Goal: Information Seeking & Learning: Learn about a topic

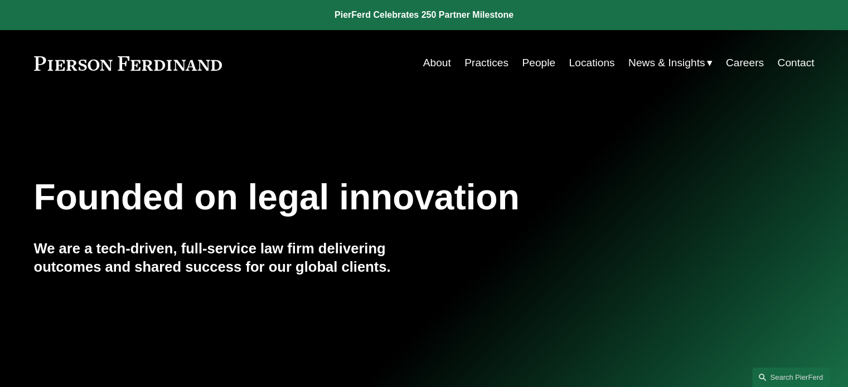
click at [573, 62] on link "Locations" at bounding box center [591, 62] width 46 height 21
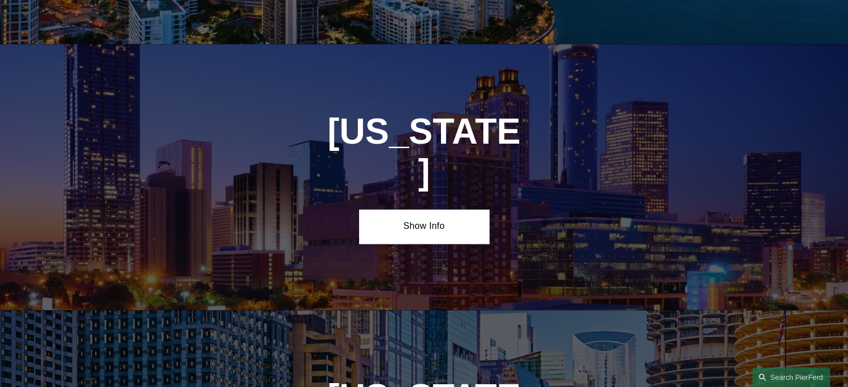
scroll to position [1393, 0]
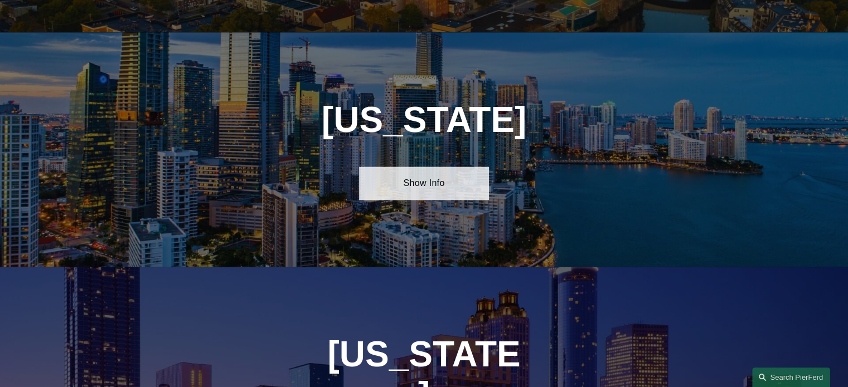
click at [453, 169] on link "Show Info" at bounding box center [424, 183] width 130 height 33
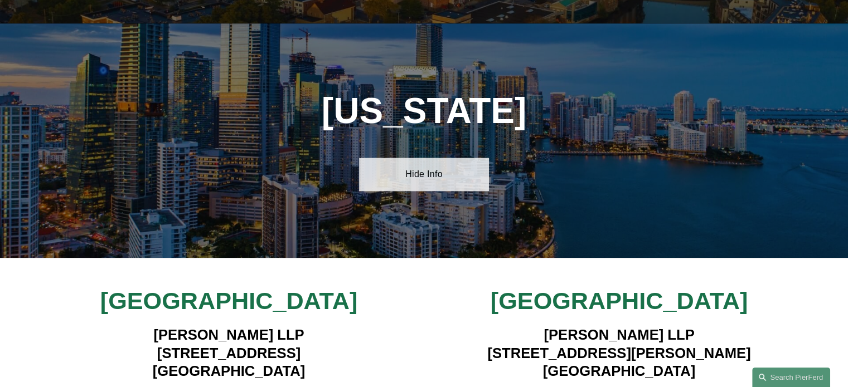
scroll to position [1560, 0]
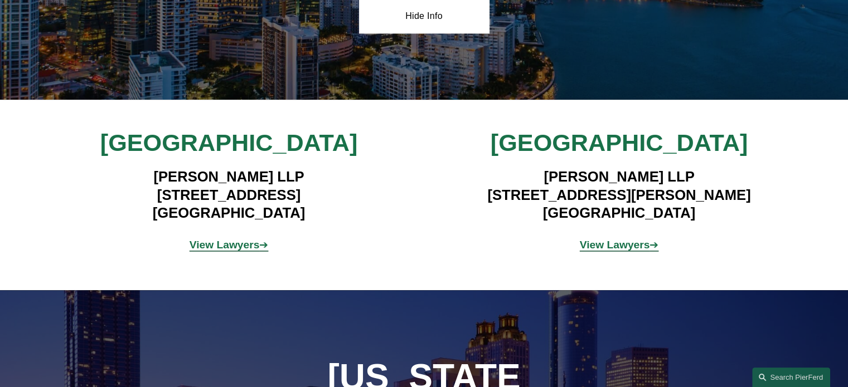
click at [240, 239] on strong "View Lawyers" at bounding box center [224, 245] width 70 height 12
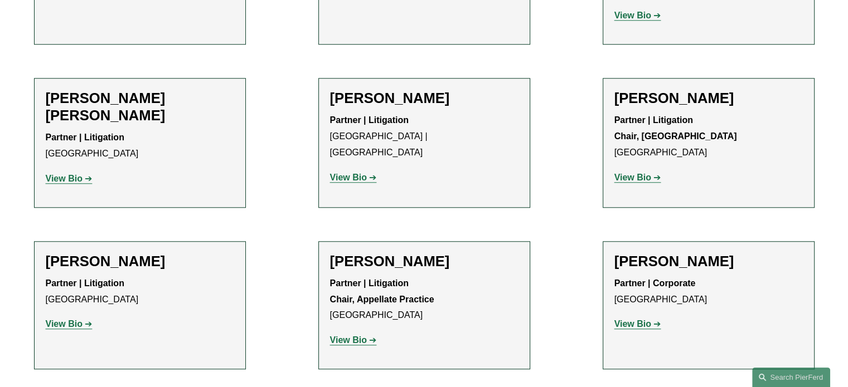
scroll to position [1059, 0]
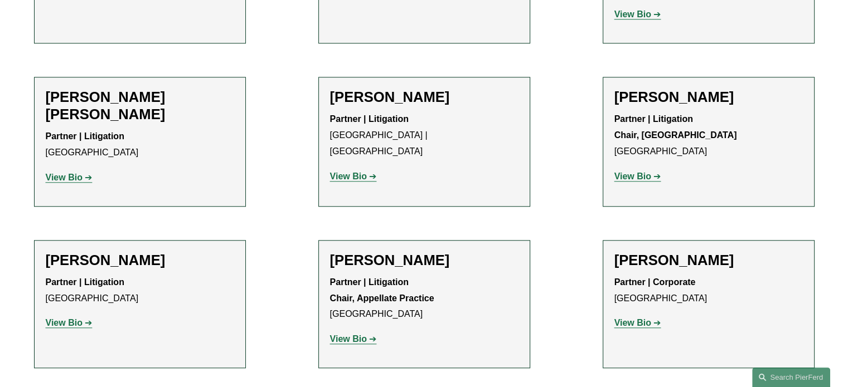
click at [73, 318] on strong "View Bio" at bounding box center [64, 322] width 37 height 9
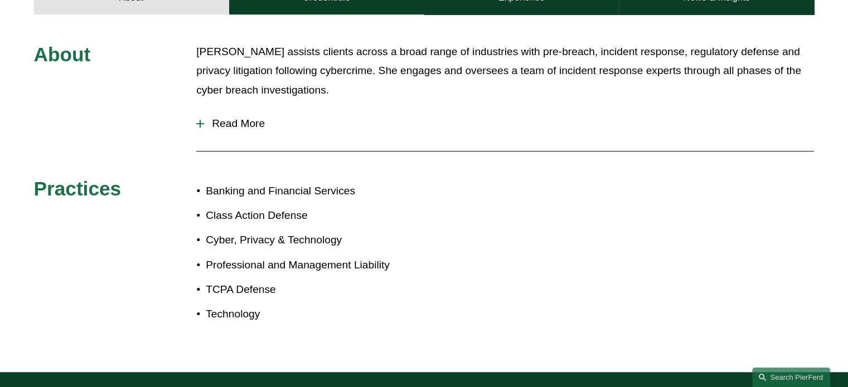
scroll to position [669, 0]
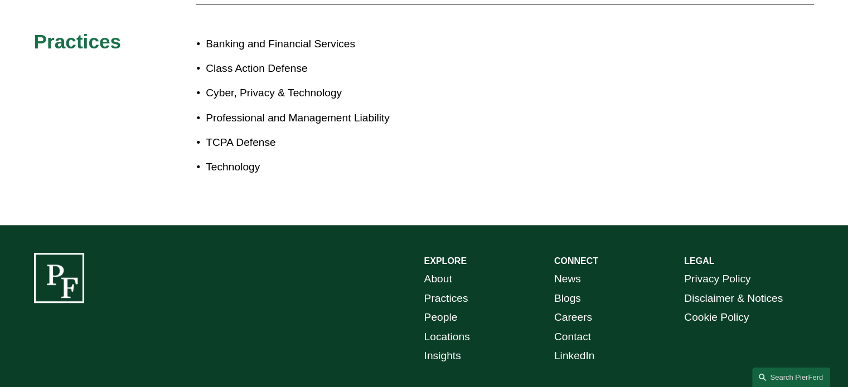
click at [247, 109] on p "Professional and Management Liability" at bounding box center [315, 119] width 218 height 20
click at [235, 135] on p "TCPA Defense" at bounding box center [315, 143] width 218 height 20
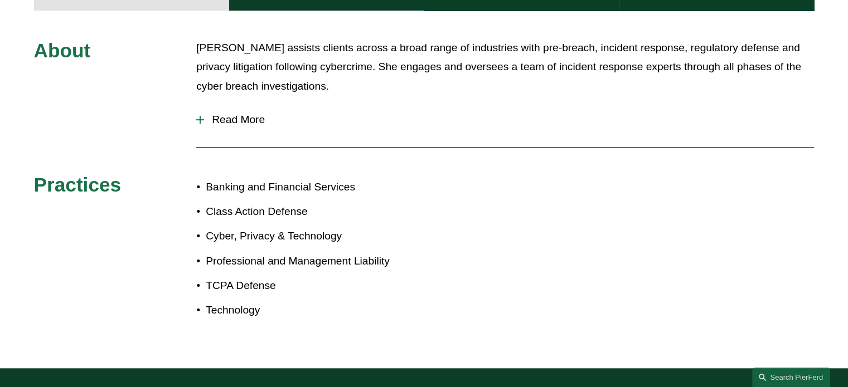
scroll to position [334, 0]
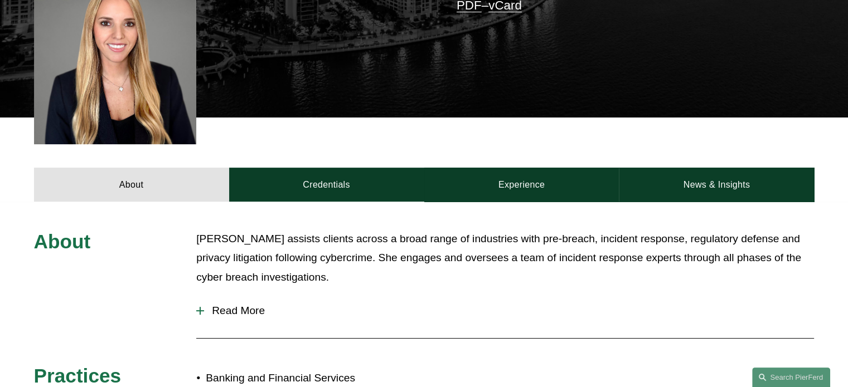
click at [232, 305] on span "Read More" at bounding box center [509, 311] width 610 height 12
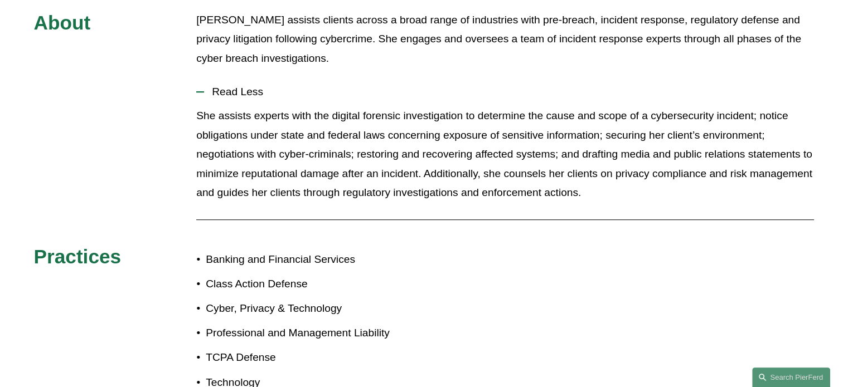
scroll to position [613, 0]
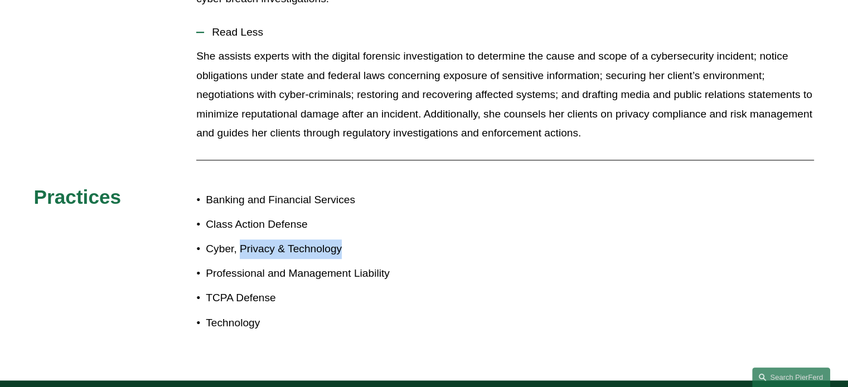
drag, startPoint x: 239, startPoint y: 234, endPoint x: 339, endPoint y: 246, distance: 101.6
click at [339, 246] on p "Cyber, Privacy & Technology" at bounding box center [315, 250] width 218 height 20
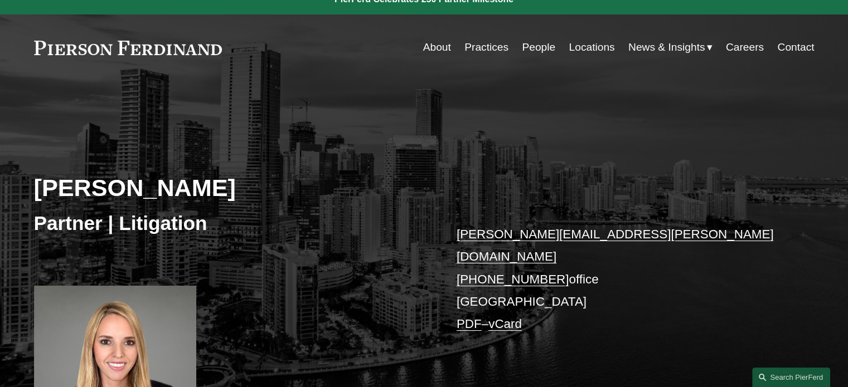
scroll to position [0, 0]
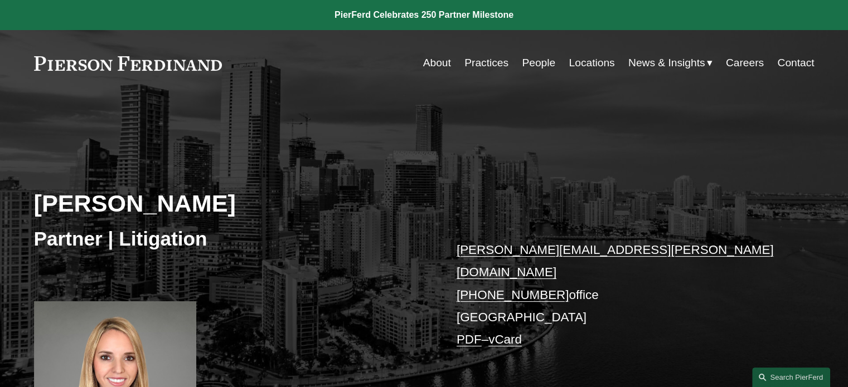
click at [536, 64] on link "People" at bounding box center [538, 62] width 33 height 21
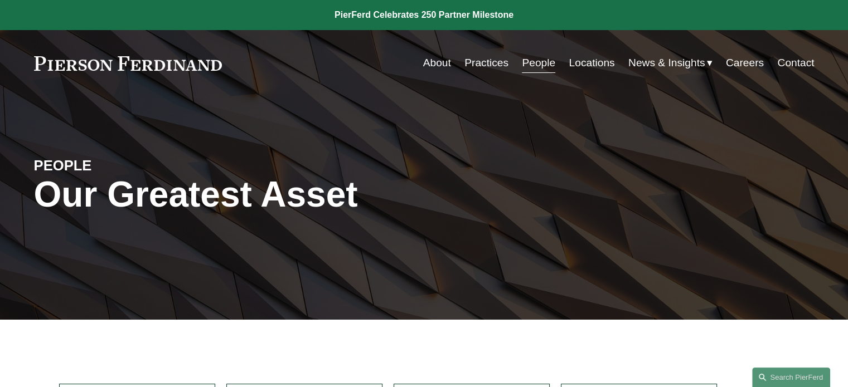
click at [504, 62] on nav "About Practices People Locations News & Insights News Insights Blogs Careers Co…" at bounding box center [618, 62] width 391 height 21
click at [496, 65] on link "Practices" at bounding box center [486, 62] width 44 height 21
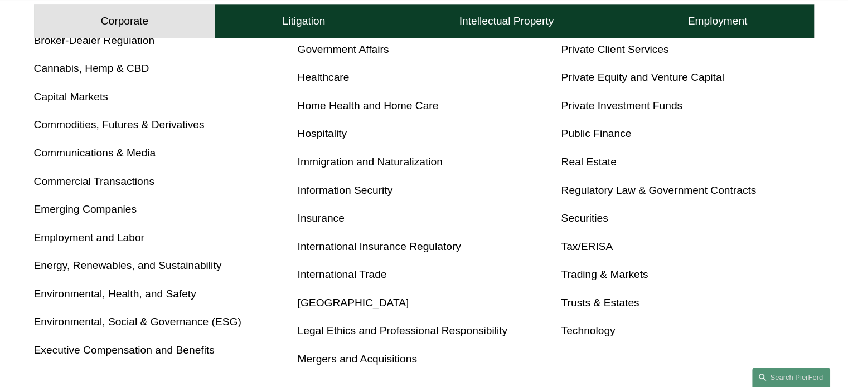
scroll to position [684, 0]
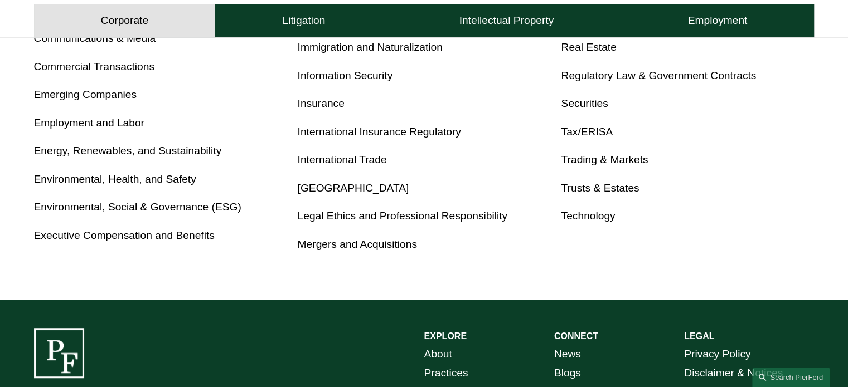
click at [326, 101] on link "Insurance" at bounding box center [321, 104] width 47 height 12
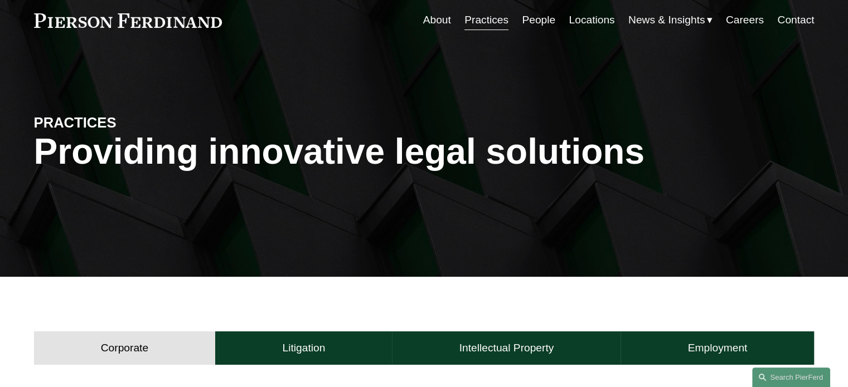
scroll to position [0, 0]
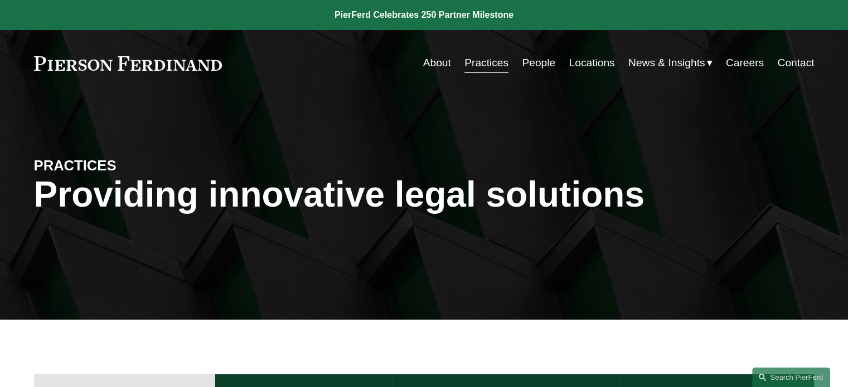
click at [538, 64] on link "People" at bounding box center [538, 62] width 33 height 21
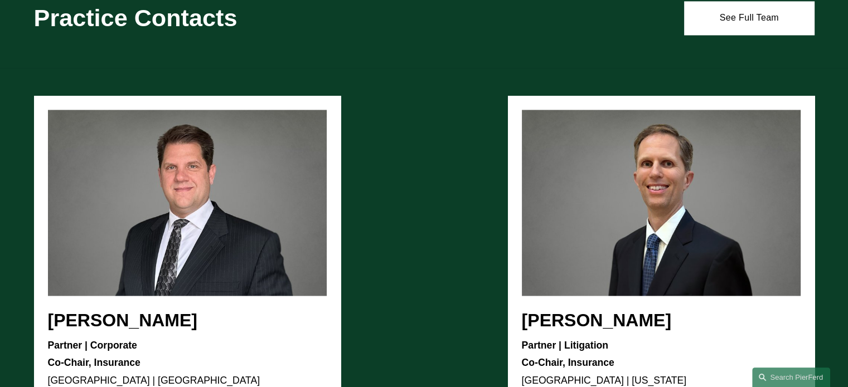
scroll to position [1839, 0]
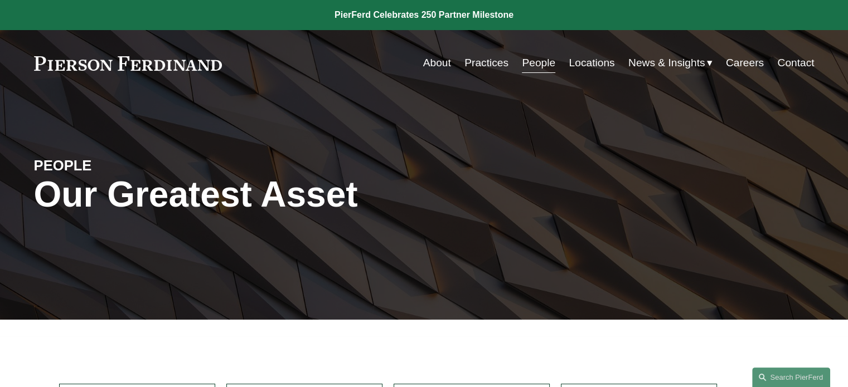
scroll to position [9725, 0]
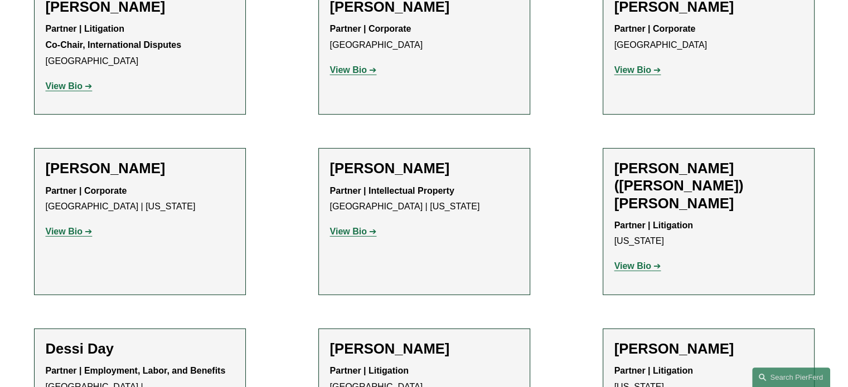
scroll to position [4019, 0]
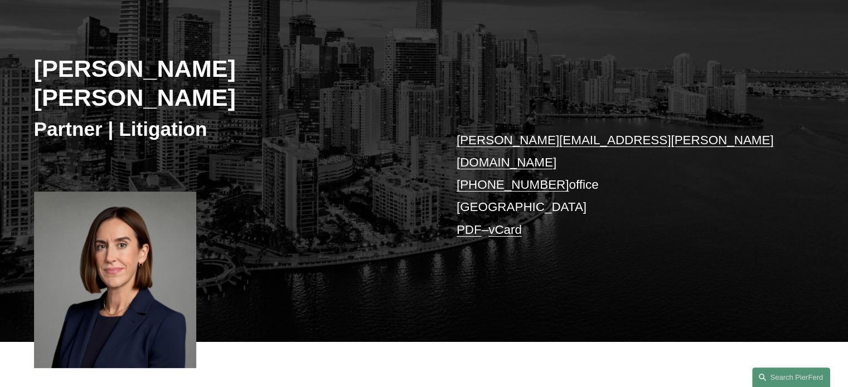
scroll to position [223, 0]
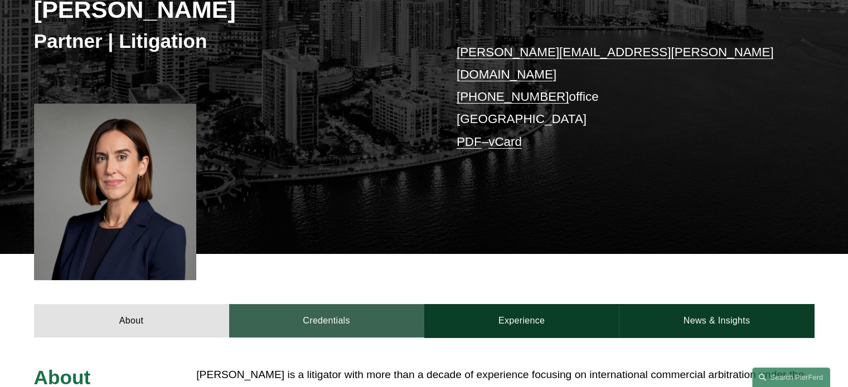
click at [359, 304] on link "Credentials" at bounding box center [326, 320] width 195 height 33
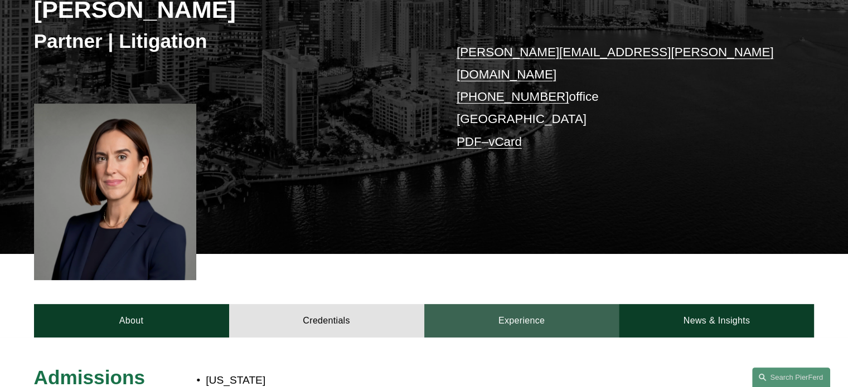
click at [508, 304] on link "Experience" at bounding box center [521, 320] width 195 height 33
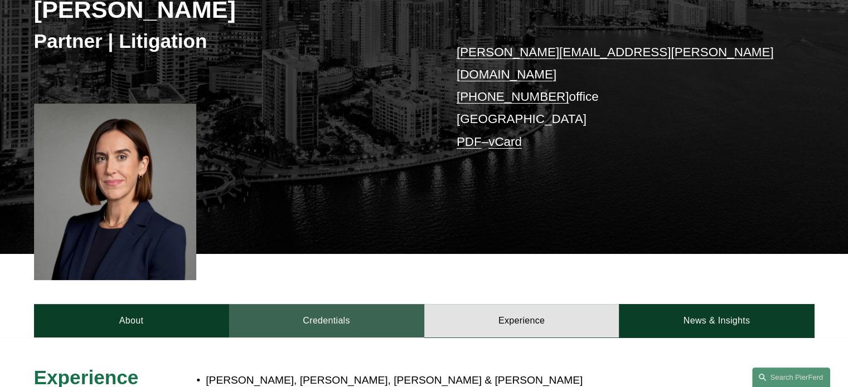
click at [372, 304] on link "Credentials" at bounding box center [326, 320] width 195 height 33
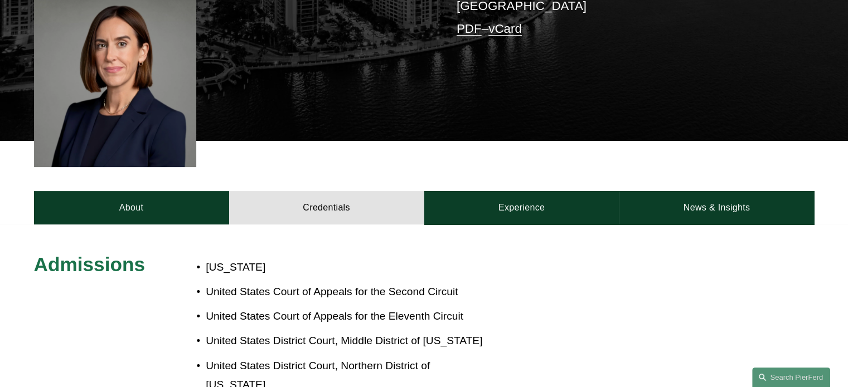
scroll to position [334, 0]
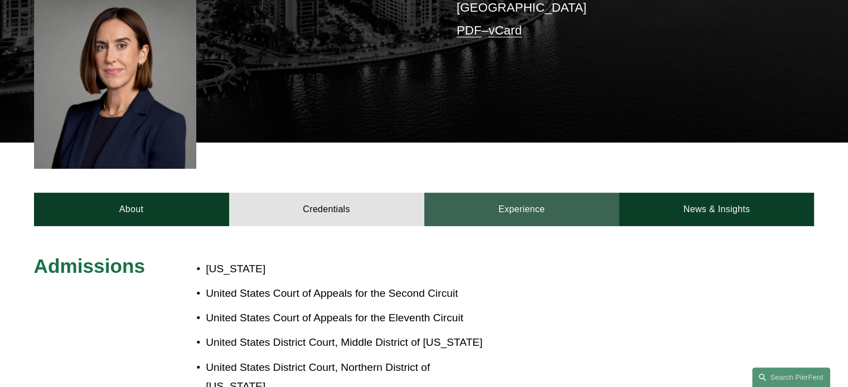
click at [517, 193] on link "Experience" at bounding box center [521, 209] width 195 height 33
